Goal: Entertainment & Leisure: Browse casually

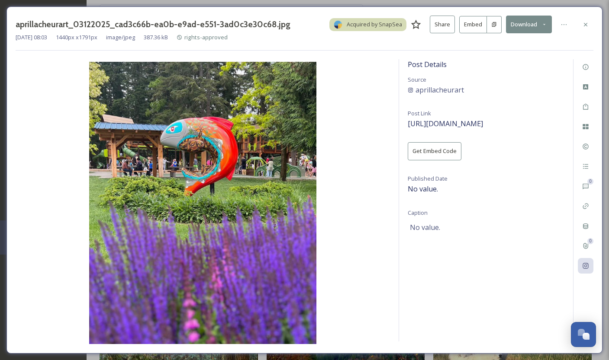
scroll to position [14363, 0]
click at [584, 25] on icon at bounding box center [585, 23] width 3 height 3
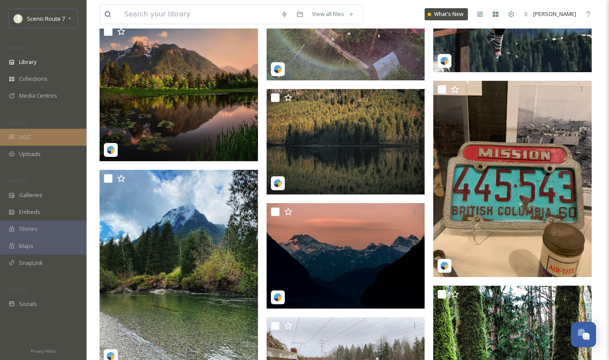
scroll to position [13116, 0]
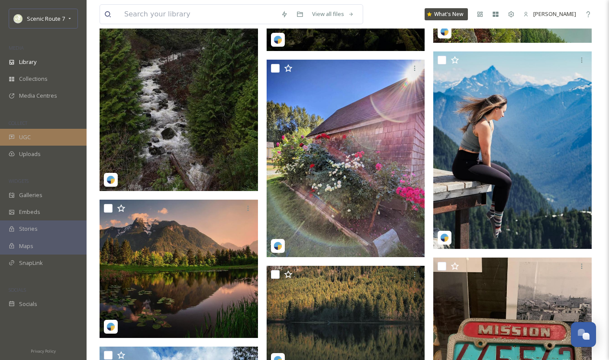
click at [29, 141] on div "UGC" at bounding box center [43, 137] width 87 height 17
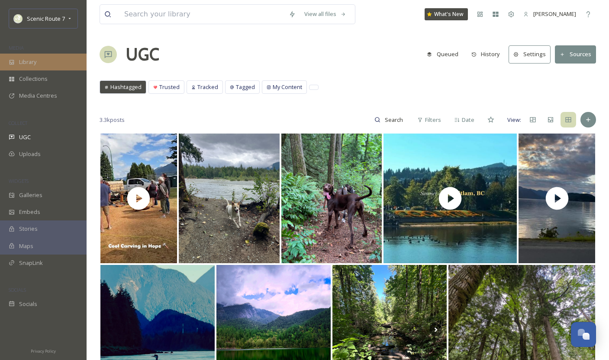
click at [35, 57] on div "Library" at bounding box center [43, 62] width 87 height 17
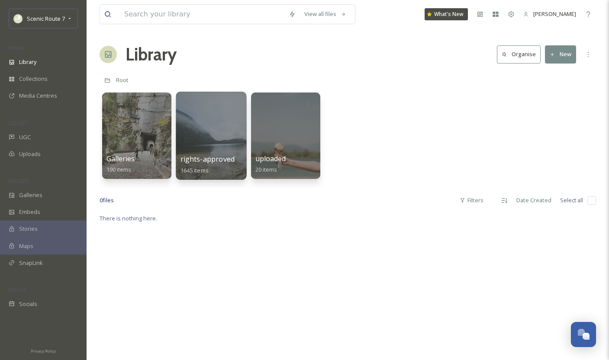
click at [212, 144] on div at bounding box center [211, 136] width 71 height 88
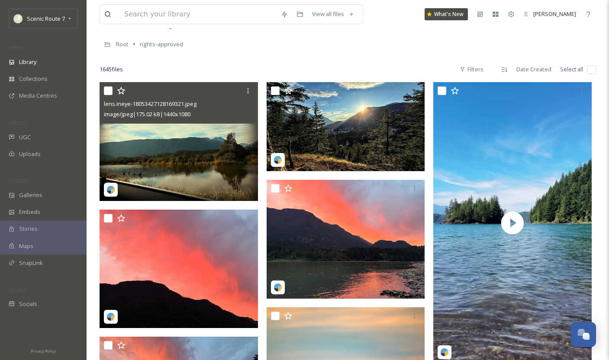
scroll to position [36, 0]
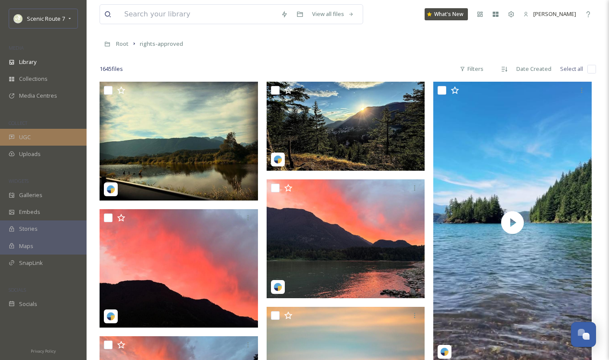
click at [31, 137] on div "UGC" at bounding box center [43, 137] width 87 height 17
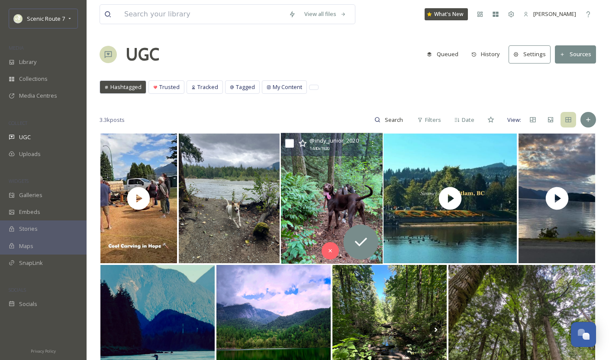
click at [326, 209] on img at bounding box center [331, 198] width 102 height 131
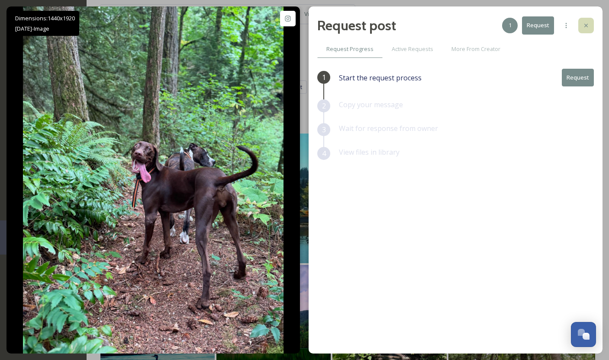
click at [586, 27] on icon at bounding box center [585, 25] width 7 height 7
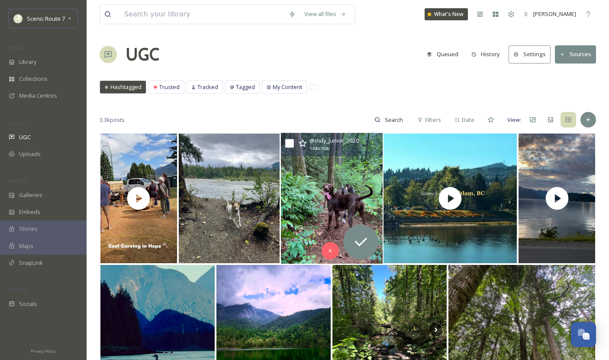
click at [311, 195] on img at bounding box center [331, 198] width 102 height 131
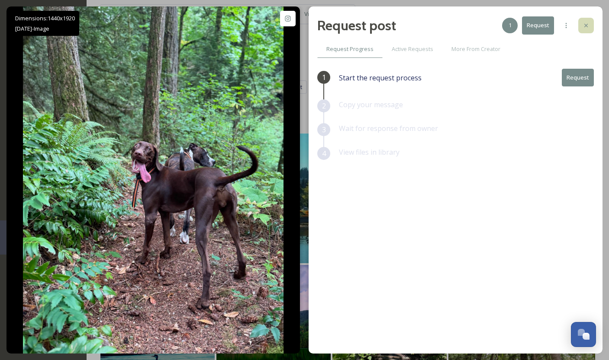
click at [588, 25] on icon at bounding box center [585, 25] width 7 height 7
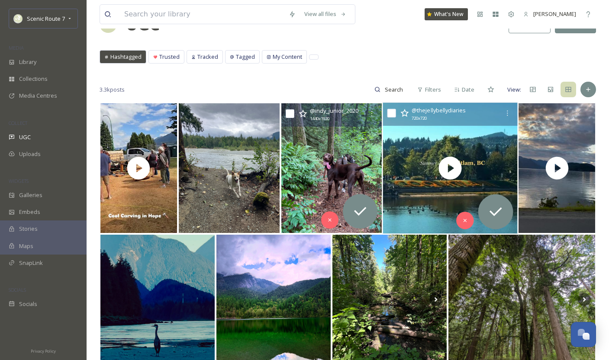
scroll to position [31, 0]
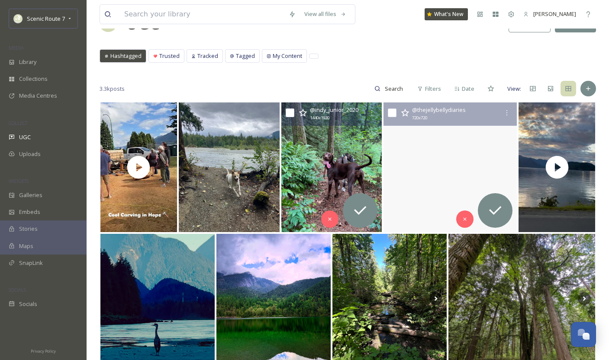
click at [427, 206] on video "Soaking up the sunshine in beautiful Coquitlam ☀️ What’s your go-to spot when t…" at bounding box center [449, 168] width 133 height 130
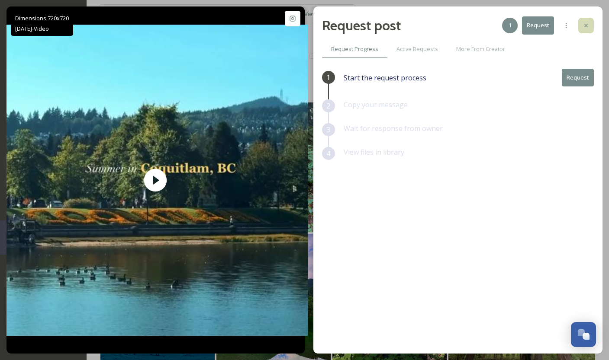
click at [586, 25] on icon at bounding box center [585, 25] width 3 height 3
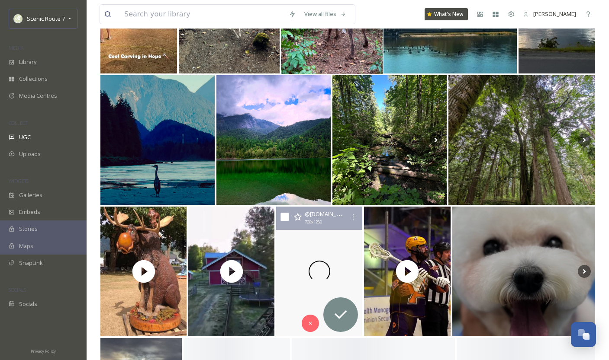
scroll to position [203, 0]
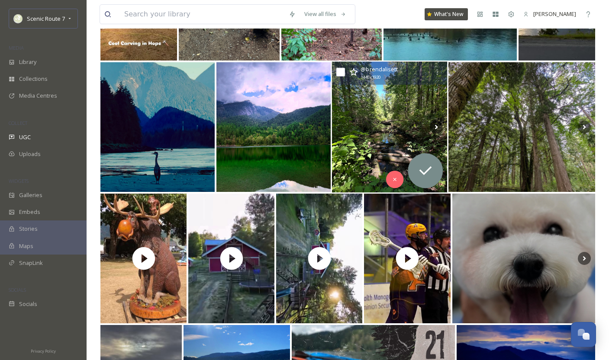
click at [373, 147] on img at bounding box center [390, 127] width 116 height 131
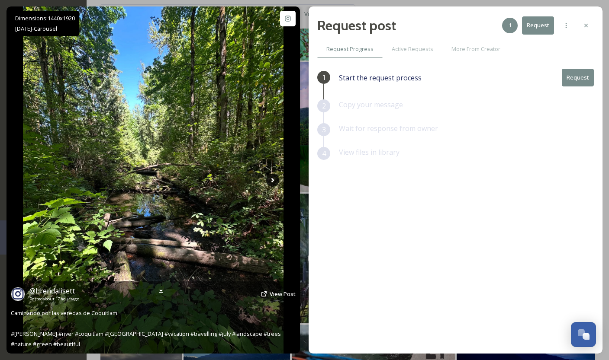
click at [274, 180] on icon at bounding box center [272, 180] width 13 height 13
click at [272, 178] on icon at bounding box center [272, 180] width 3 height 5
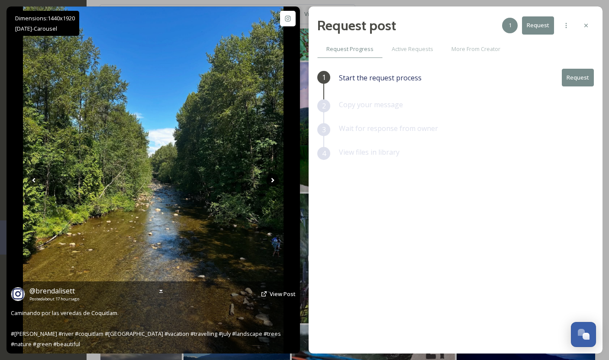
click at [273, 180] on icon at bounding box center [272, 180] width 3 height 5
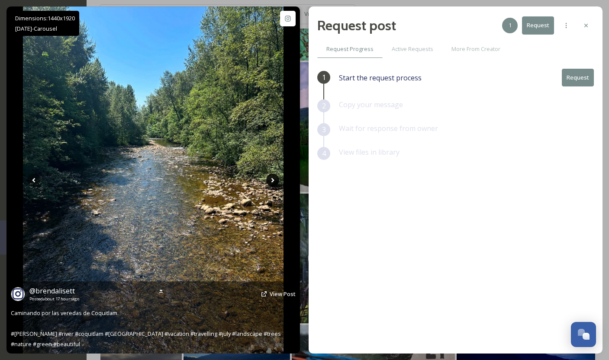
click at [273, 180] on icon at bounding box center [272, 180] width 3 height 5
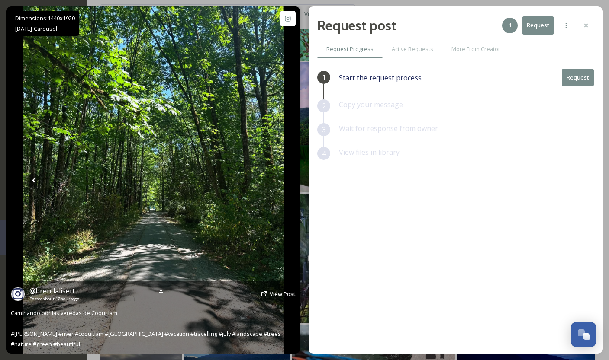
click at [273, 180] on icon at bounding box center [272, 180] width 3 height 5
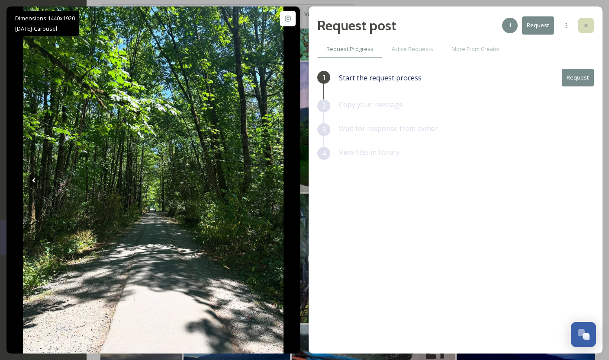
click at [587, 25] on icon at bounding box center [585, 25] width 3 height 3
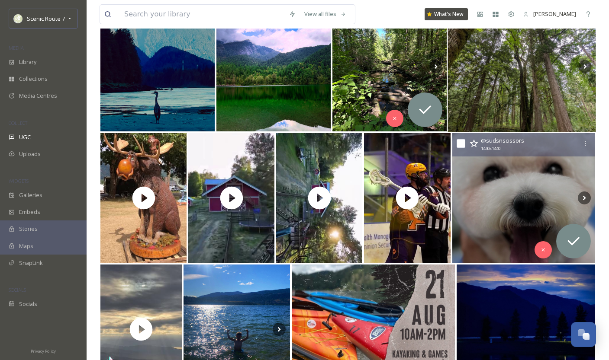
scroll to position [283, 0]
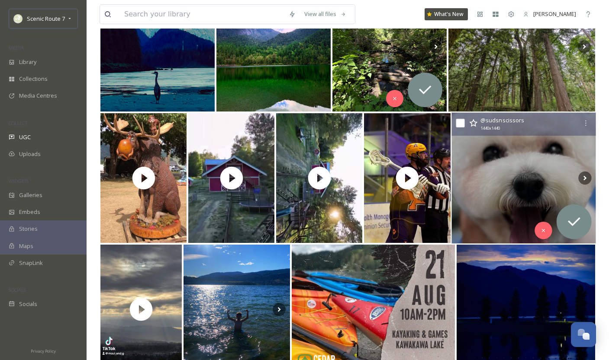
click at [499, 193] on img at bounding box center [523, 178] width 144 height 131
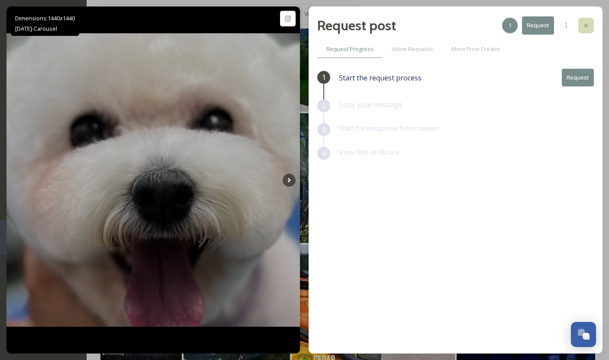
click at [588, 27] on icon at bounding box center [585, 25] width 7 height 7
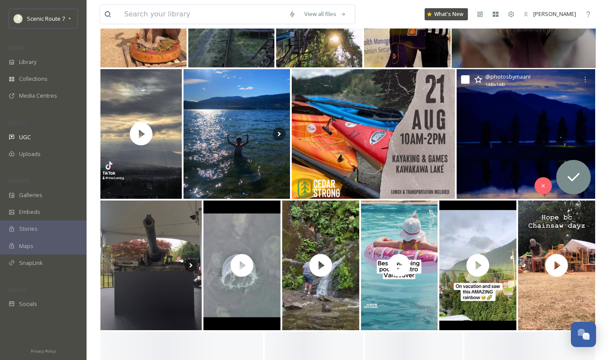
scroll to position [475, 0]
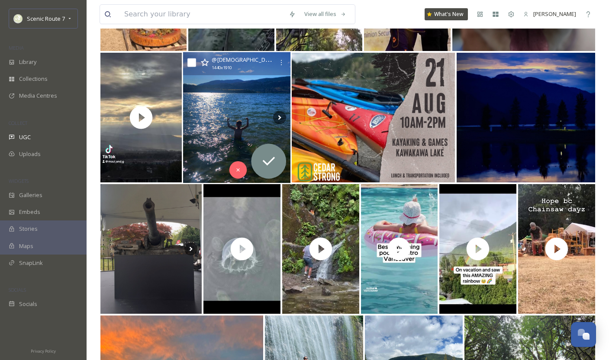
click at [225, 161] on img at bounding box center [236, 117] width 107 height 131
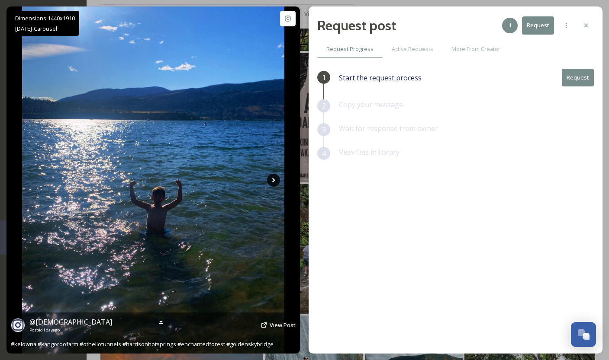
click at [273, 177] on icon at bounding box center [273, 180] width 13 height 13
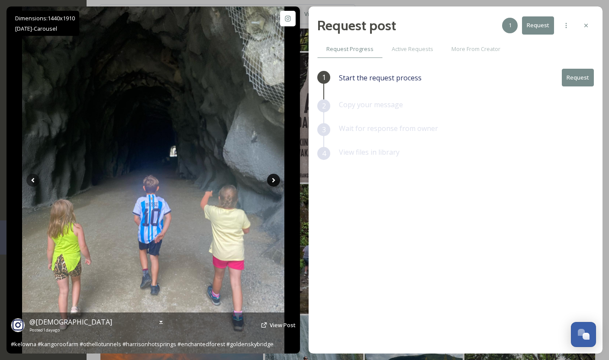
click at [274, 179] on icon at bounding box center [273, 180] width 3 height 5
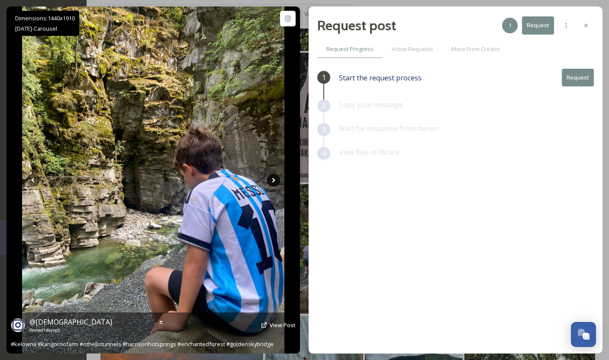
click at [274, 179] on icon at bounding box center [273, 180] width 3 height 5
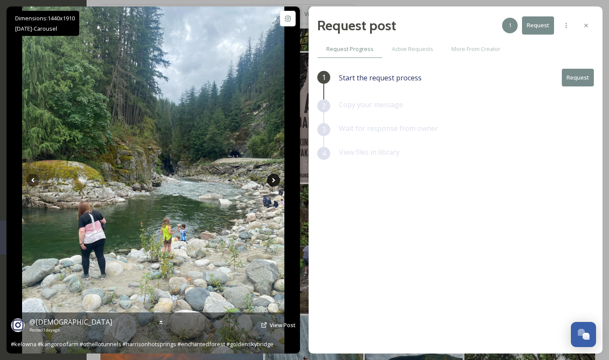
click at [275, 178] on icon at bounding box center [273, 180] width 13 height 13
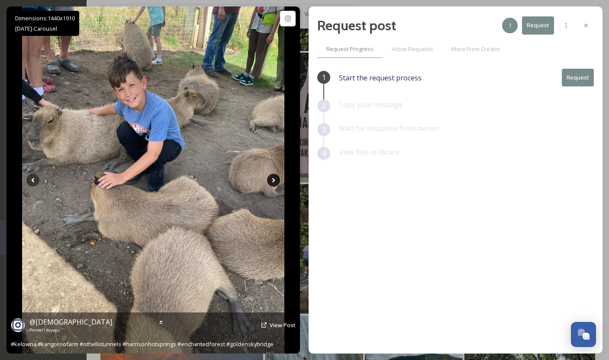
click at [275, 178] on icon at bounding box center [273, 180] width 13 height 13
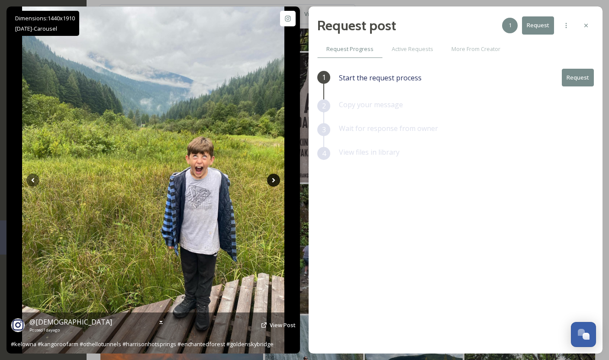
click at [275, 178] on icon at bounding box center [273, 180] width 13 height 13
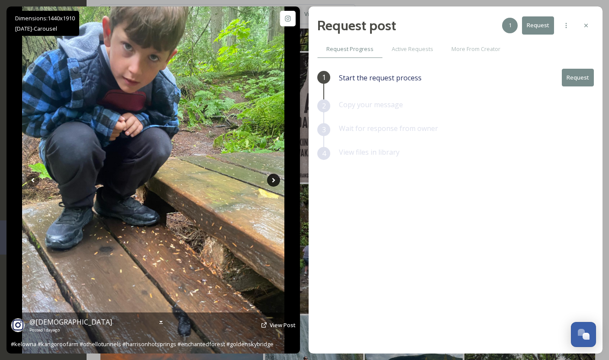
click at [276, 179] on icon at bounding box center [273, 180] width 13 height 13
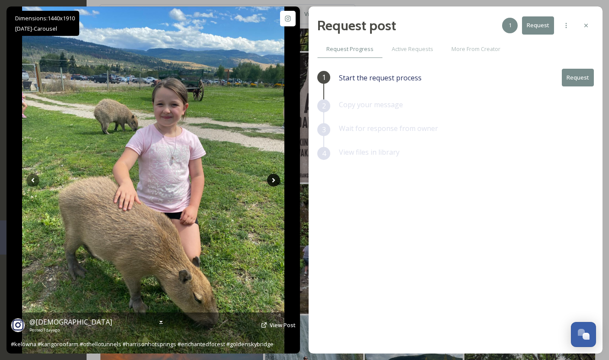
click at [276, 180] on icon at bounding box center [273, 180] width 13 height 13
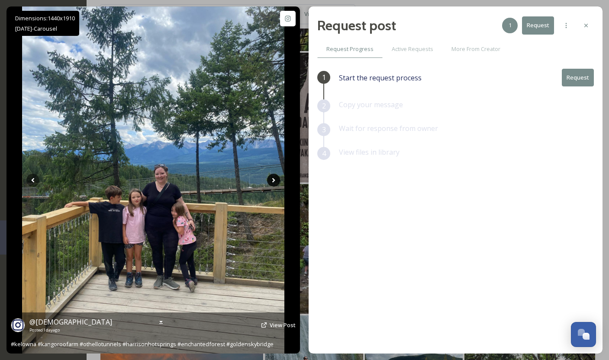
click at [274, 178] on icon at bounding box center [273, 180] width 13 height 13
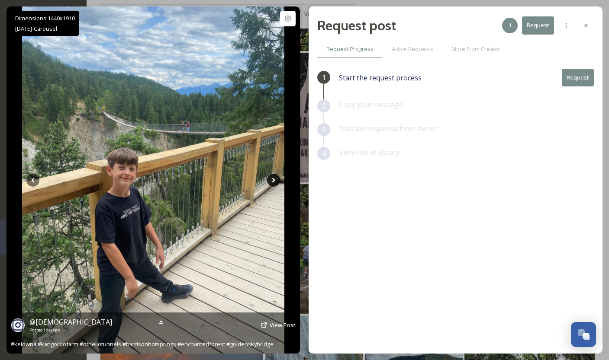
click at [274, 179] on icon at bounding box center [273, 180] width 13 height 13
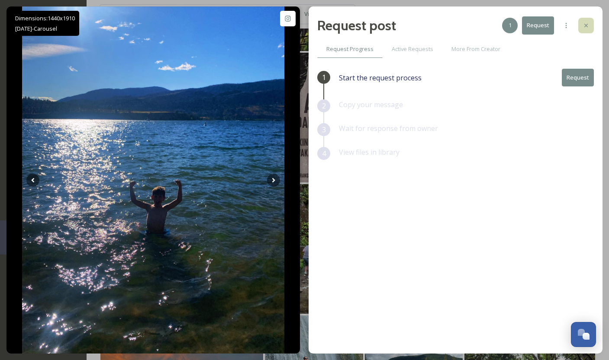
click at [586, 23] on icon at bounding box center [585, 25] width 7 height 7
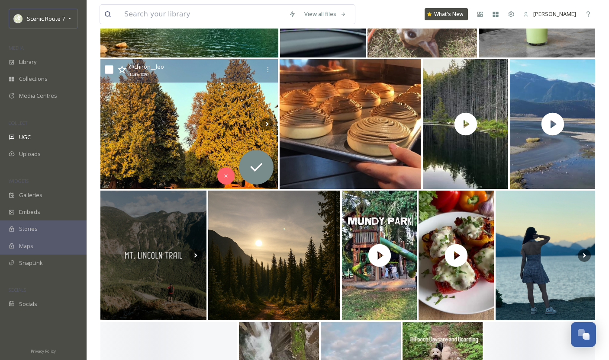
scroll to position [1268, 0]
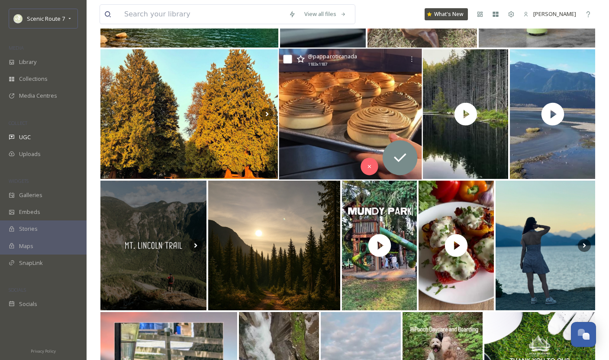
click at [322, 147] on img at bounding box center [350, 114] width 143 height 131
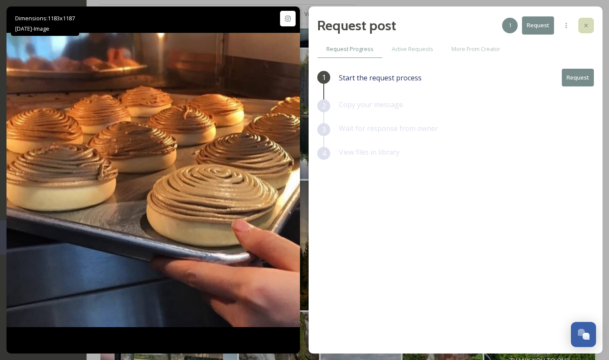
click at [585, 24] on icon at bounding box center [585, 25] width 7 height 7
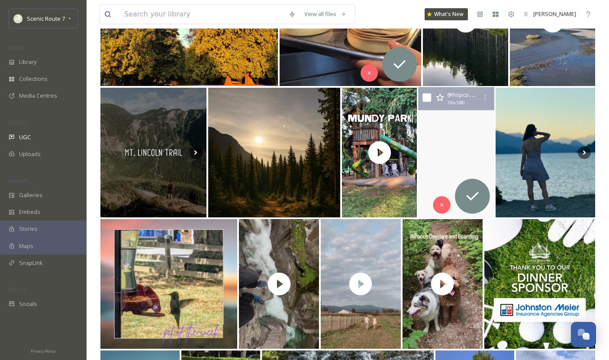
scroll to position [1364, 0]
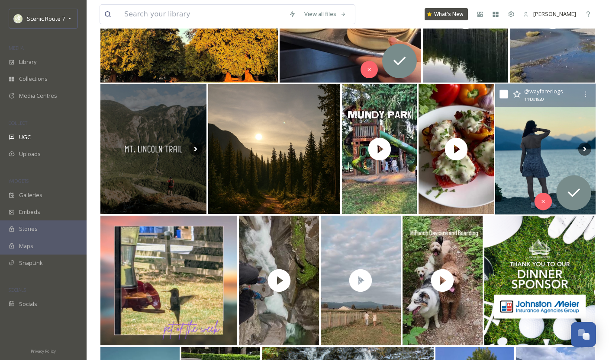
click at [541, 170] on img at bounding box center [545, 149] width 100 height 131
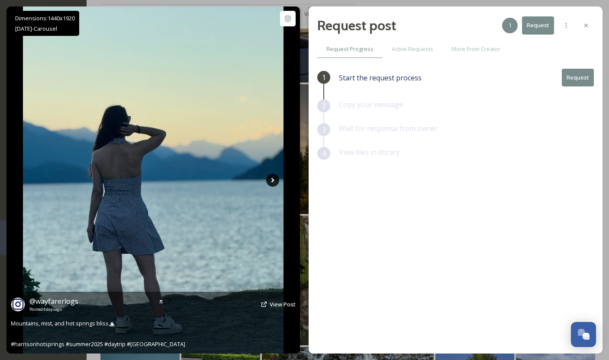
click at [272, 176] on icon at bounding box center [272, 180] width 13 height 13
click at [273, 179] on icon at bounding box center [272, 180] width 13 height 13
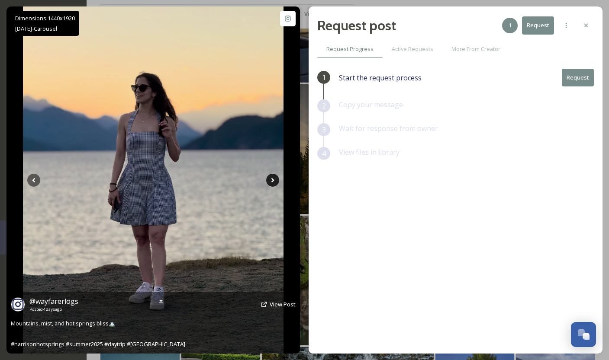
click at [273, 180] on icon at bounding box center [272, 180] width 3 height 5
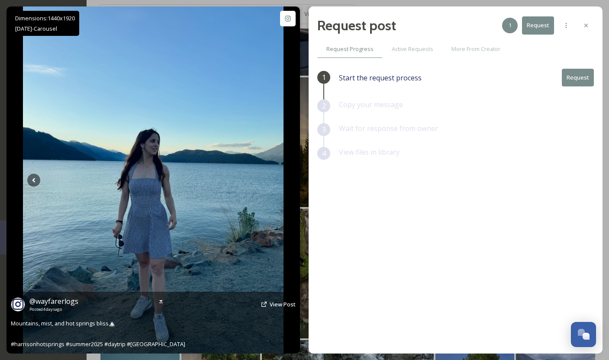
scroll to position [1365, 0]
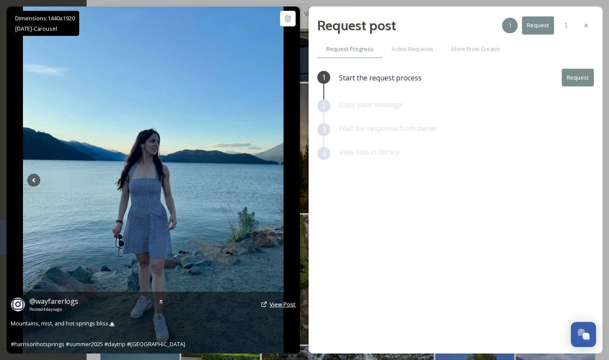
click at [277, 306] on span "View Post" at bounding box center [283, 305] width 26 height 8
